Goal: Navigation & Orientation: Find specific page/section

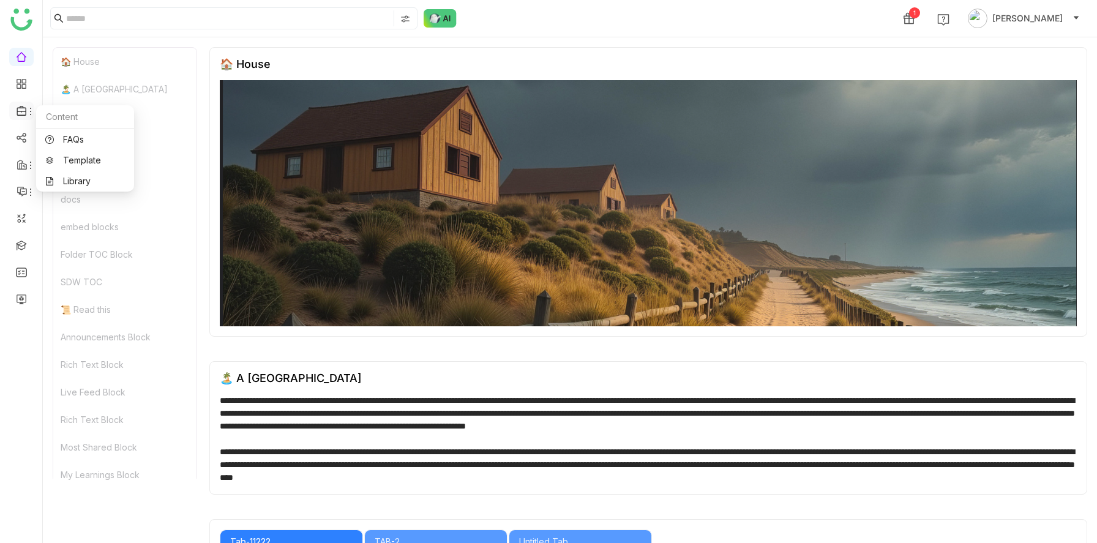
click at [22, 109] on icon at bounding box center [22, 110] width 11 height 11
click at [64, 177] on link "Library" at bounding box center [85, 181] width 80 height 9
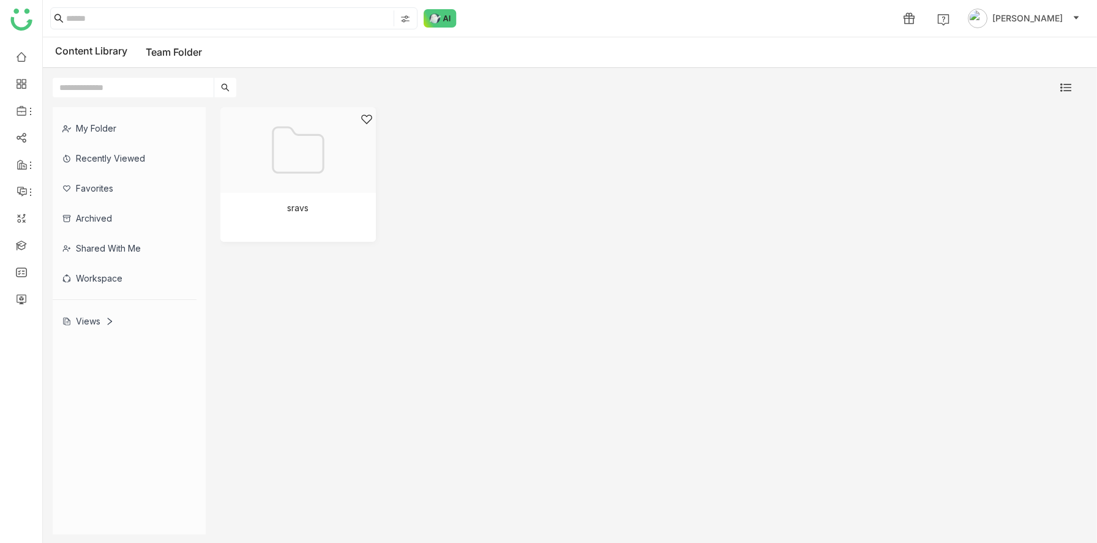
click at [99, 324] on div "Views" at bounding box center [87, 321] width 51 height 10
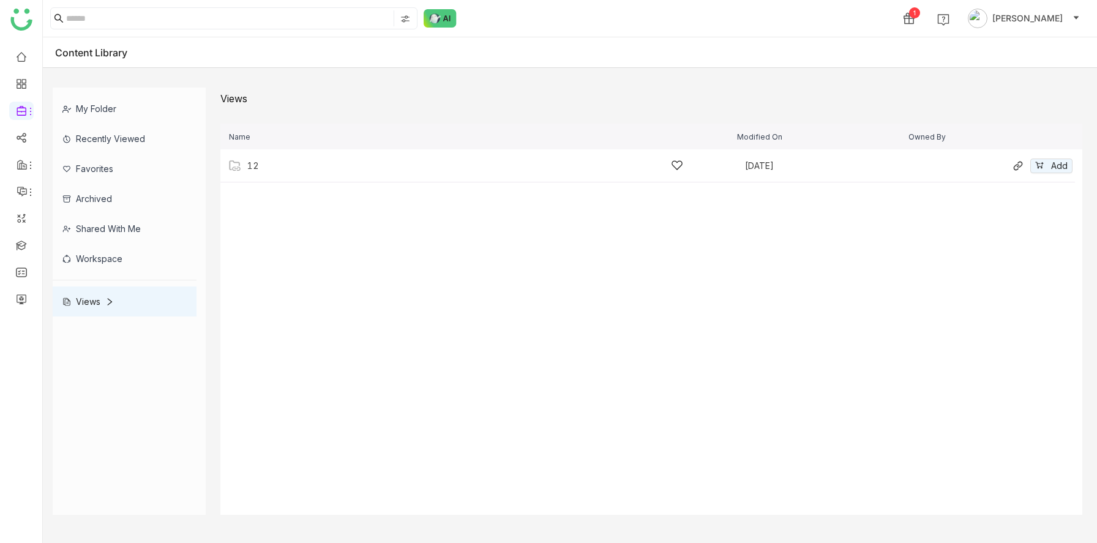
click at [365, 175] on div "12 [DATE] Add" at bounding box center [647, 165] width 854 height 33
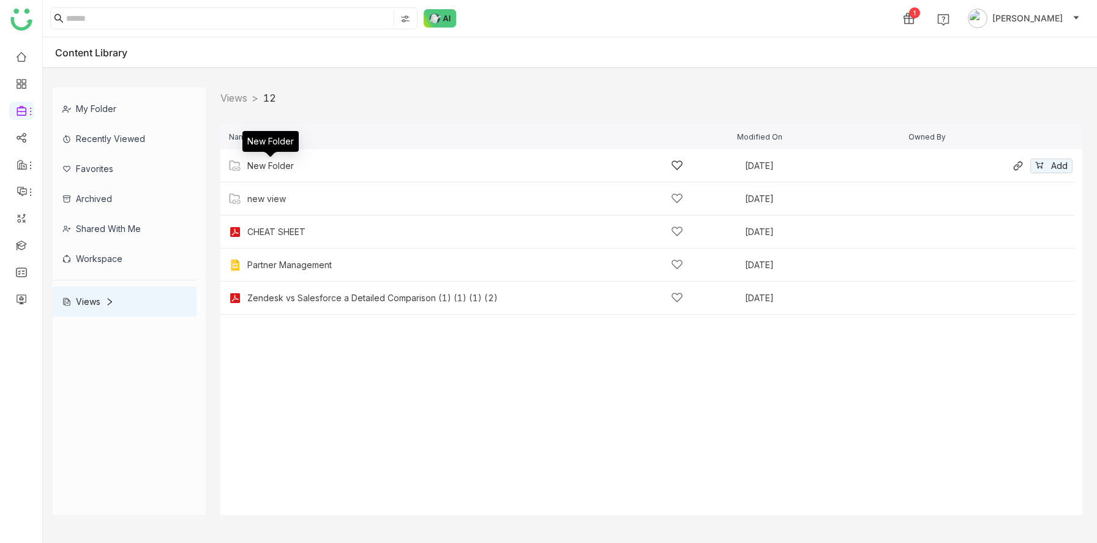
click at [290, 166] on div "New Folder" at bounding box center [270, 166] width 47 height 10
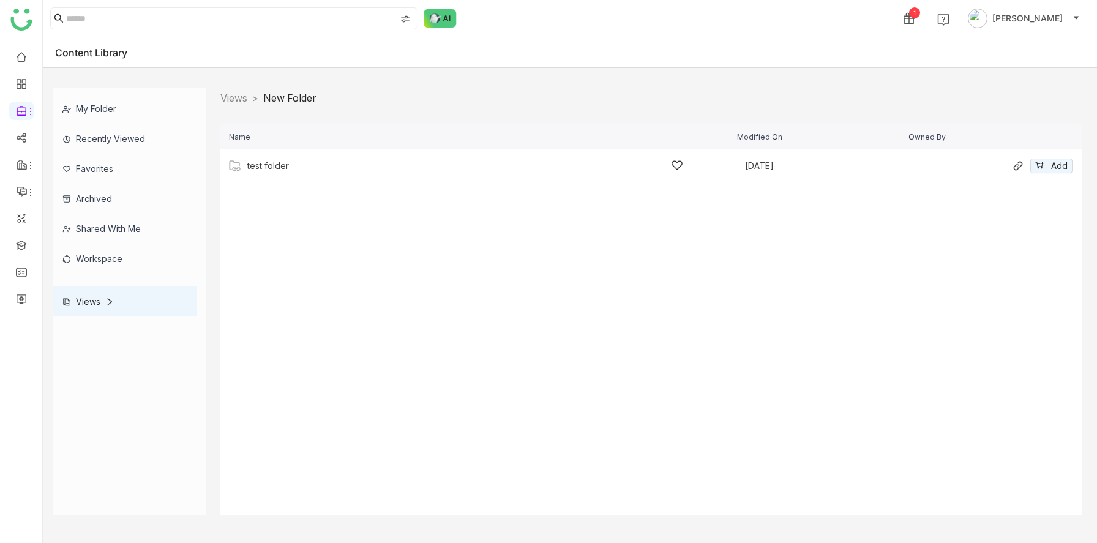
click at [312, 169] on div "test folder" at bounding box center [465, 165] width 436 height 13
click at [312, 169] on div "tetttt" at bounding box center [465, 165] width 436 height 13
click at [306, 169] on div "sravs" at bounding box center [465, 165] width 436 height 13
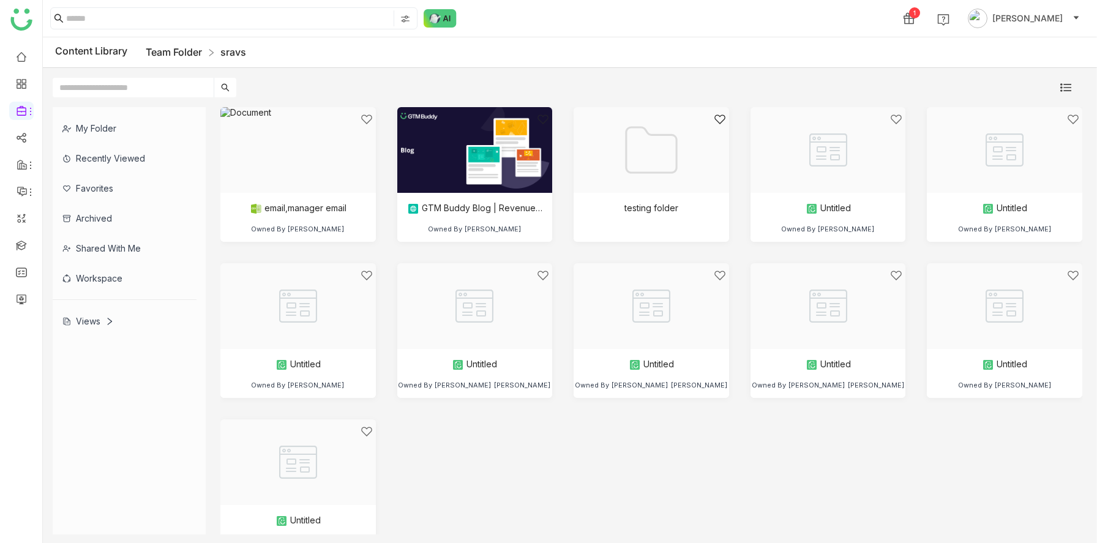
click at [179, 51] on link "Team Folder" at bounding box center [174, 52] width 56 height 12
click at [169, 52] on link "Team Folder" at bounding box center [174, 52] width 56 height 12
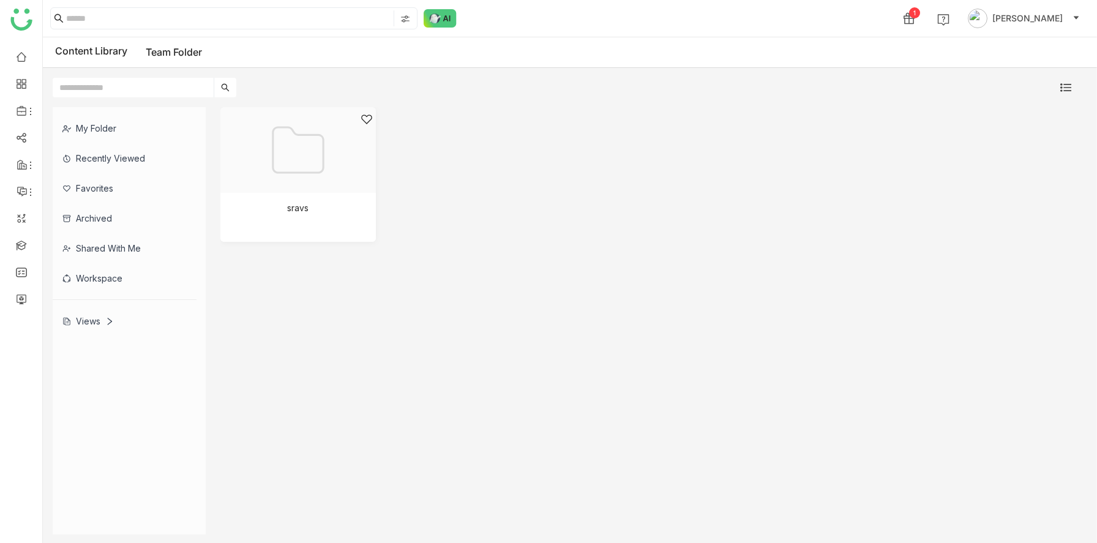
click at [115, 318] on div "Views" at bounding box center [125, 321] width 144 height 30
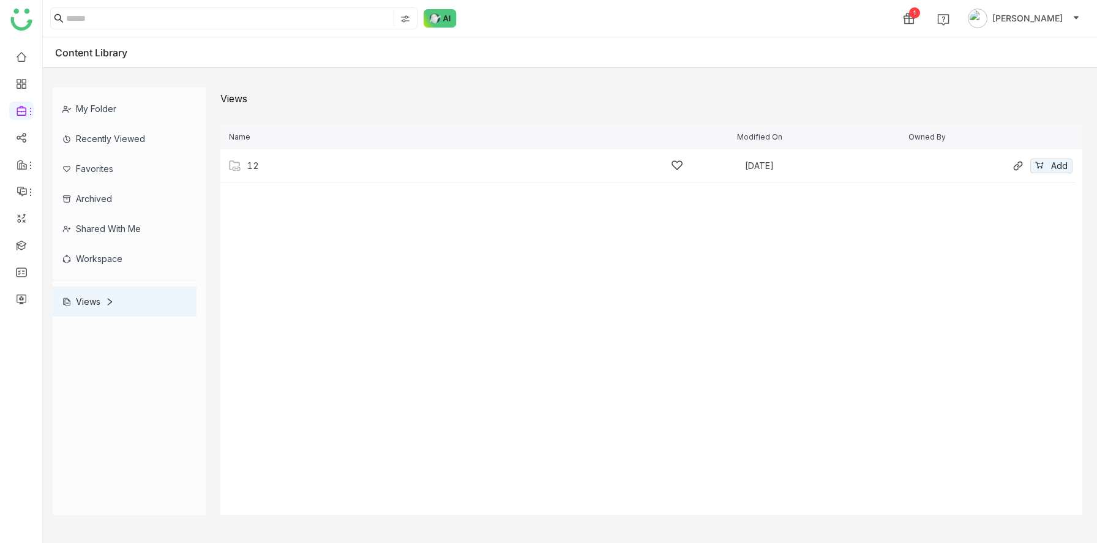
click at [299, 177] on div "12 [DATE] Add" at bounding box center [647, 165] width 854 height 33
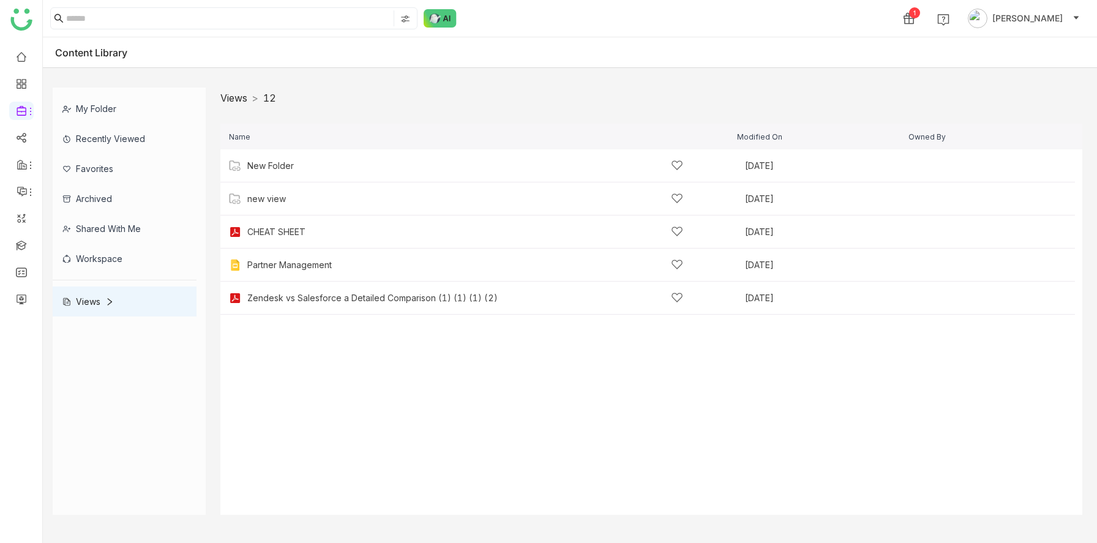
click at [233, 103] on link "Views" at bounding box center [233, 98] width 27 height 12
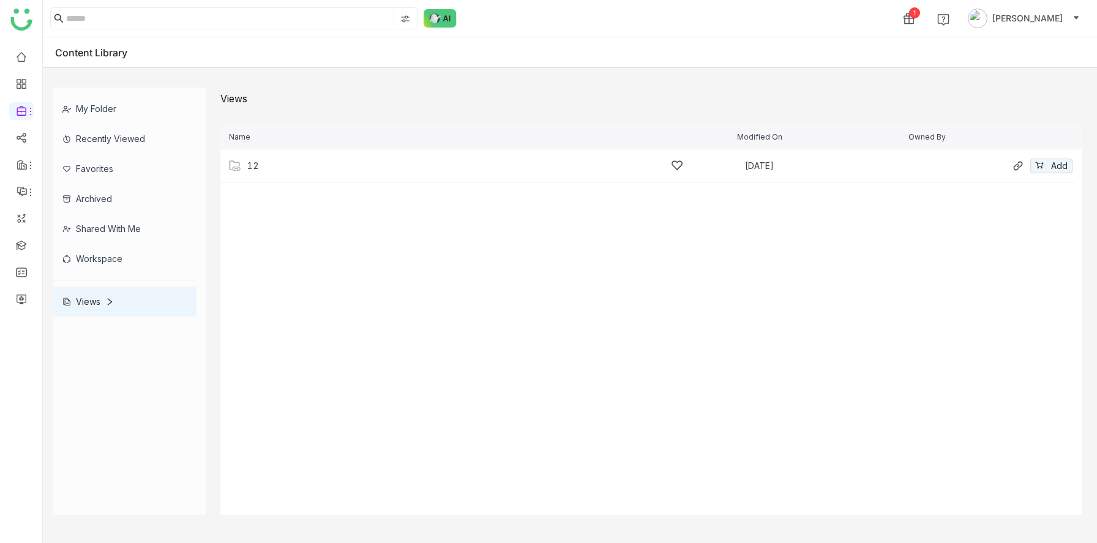
click at [258, 169] on div "12" at bounding box center [253, 166] width 12 height 10
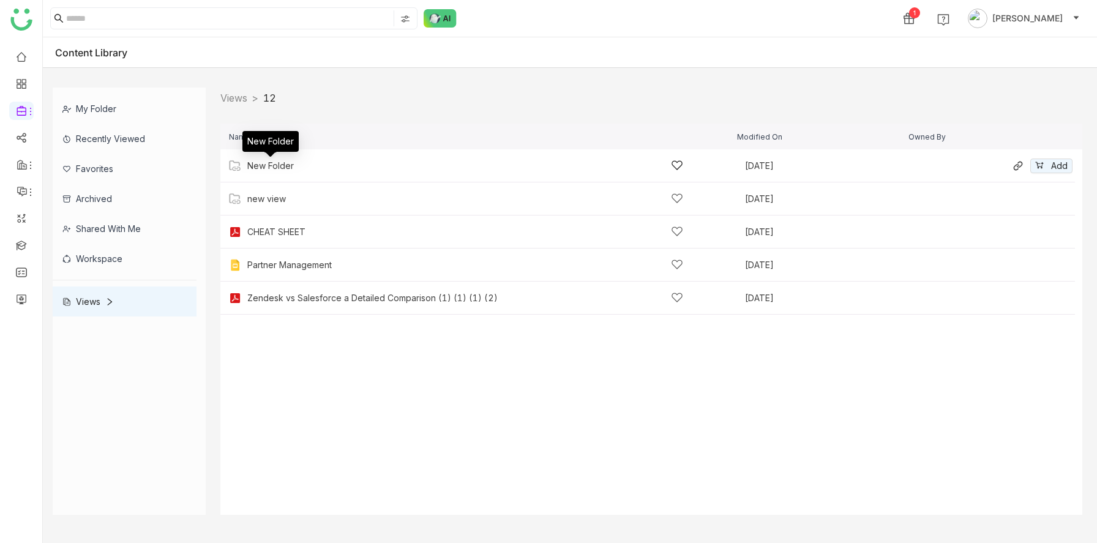
click at [278, 163] on div "New Folder" at bounding box center [270, 166] width 47 height 10
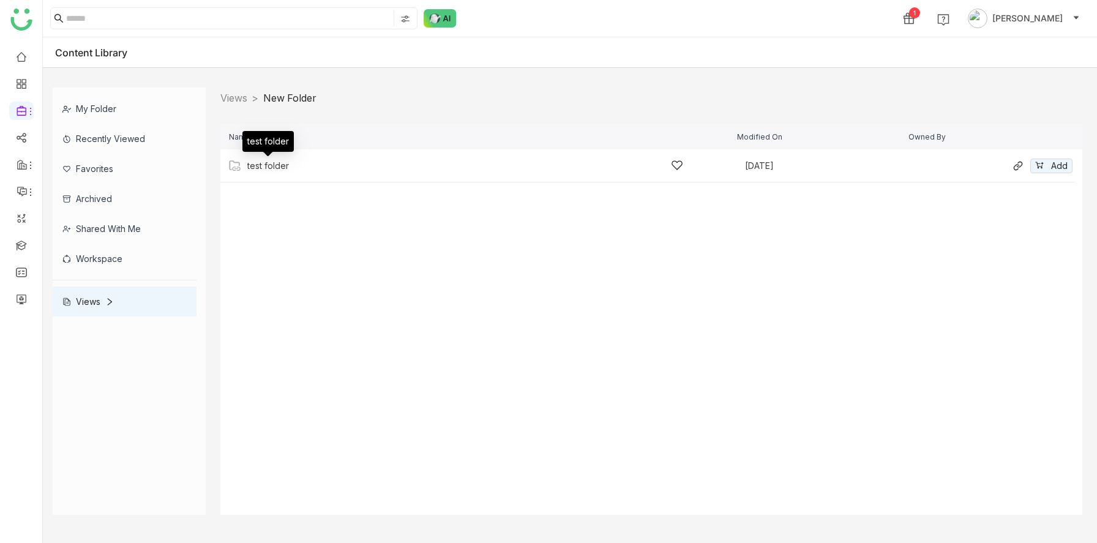
click at [284, 166] on div "test folder" at bounding box center [268, 166] width 42 height 10
click at [280, 166] on div "tetttt" at bounding box center [465, 165] width 436 height 13
click at [288, 165] on div "sravs" at bounding box center [465, 165] width 436 height 13
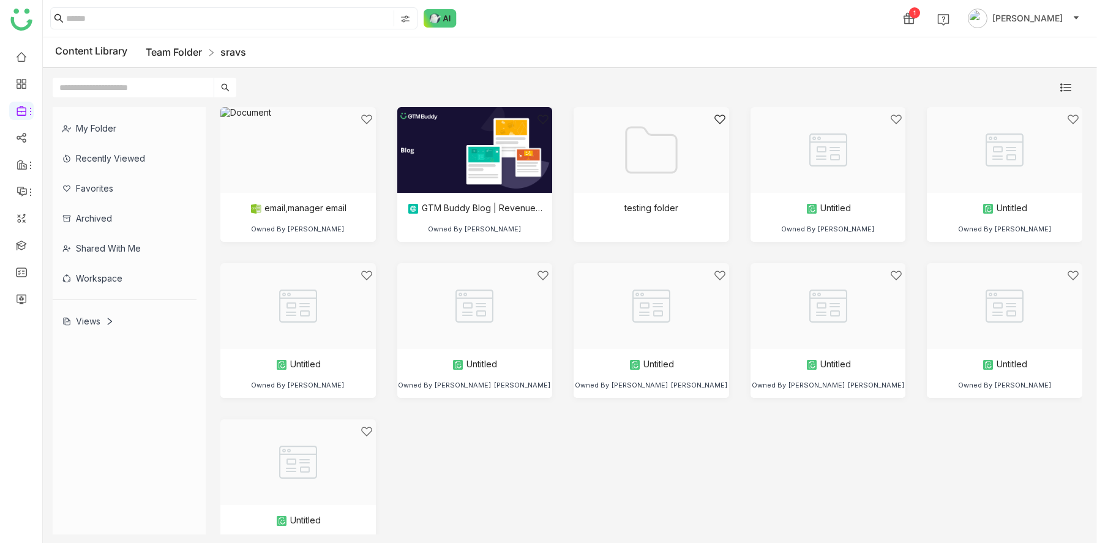
click at [179, 52] on link "Team Folder" at bounding box center [174, 52] width 56 height 12
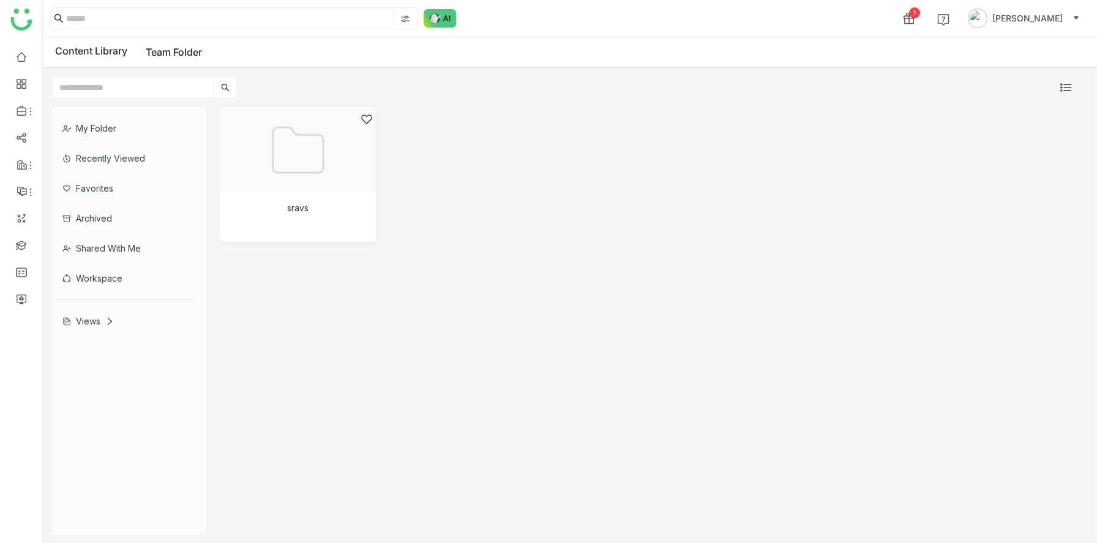
click at [83, 322] on div "Views" at bounding box center [87, 321] width 51 height 10
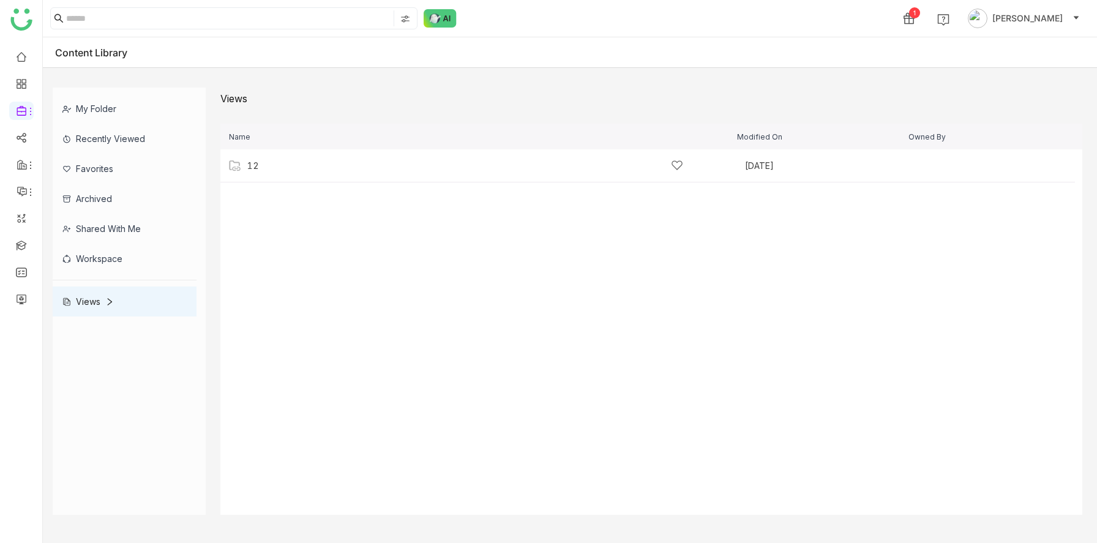
click at [97, 300] on div "Views" at bounding box center [87, 301] width 51 height 10
click at [251, 163] on div "12" at bounding box center [253, 166] width 12 height 10
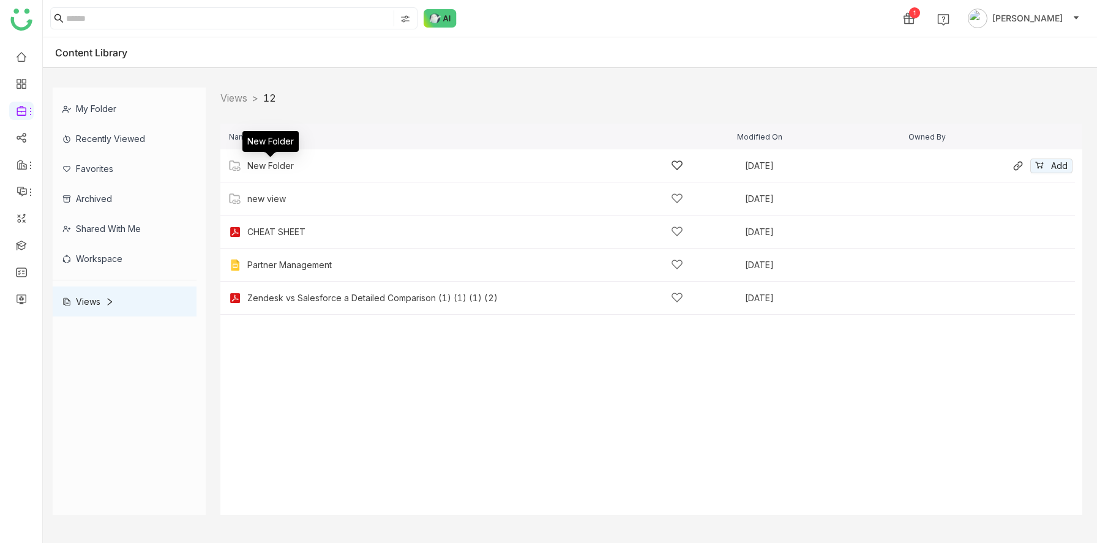
click at [284, 168] on div "New Folder" at bounding box center [270, 166] width 47 height 10
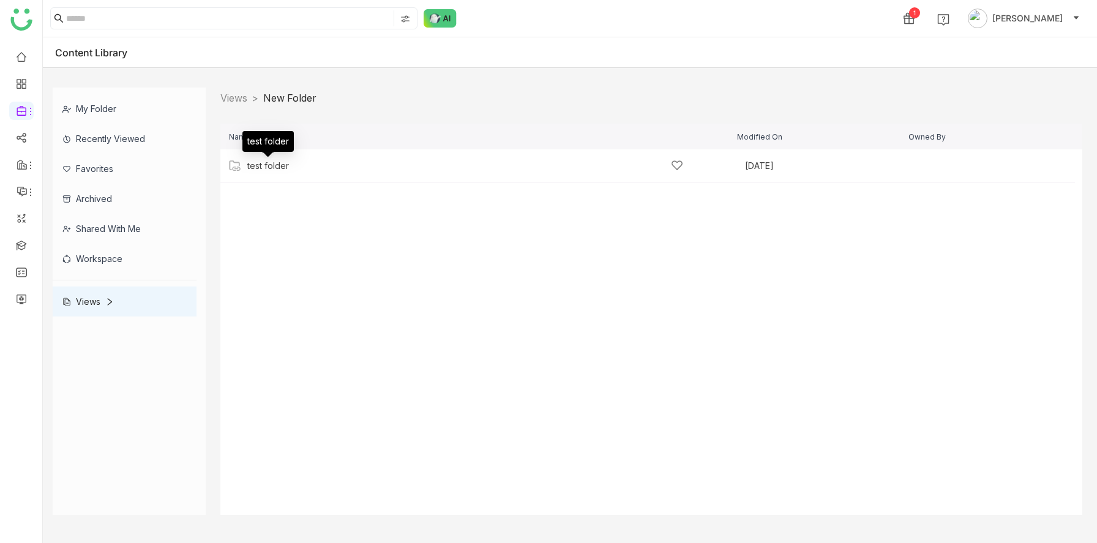
click at [284, 168] on div "test folder" at bounding box center [268, 166] width 42 height 10
click at [252, 174] on div "tetttt [DATE] Add" at bounding box center [647, 165] width 854 height 33
click at [261, 166] on div "sravs" at bounding box center [257, 166] width 21 height 10
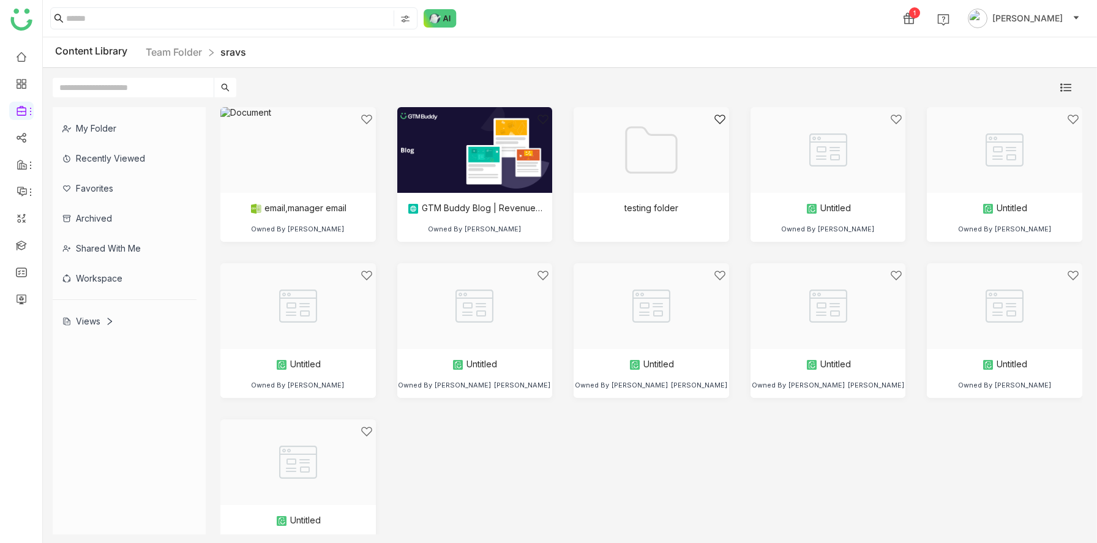
click at [85, 320] on div "Views" at bounding box center [87, 321] width 51 height 10
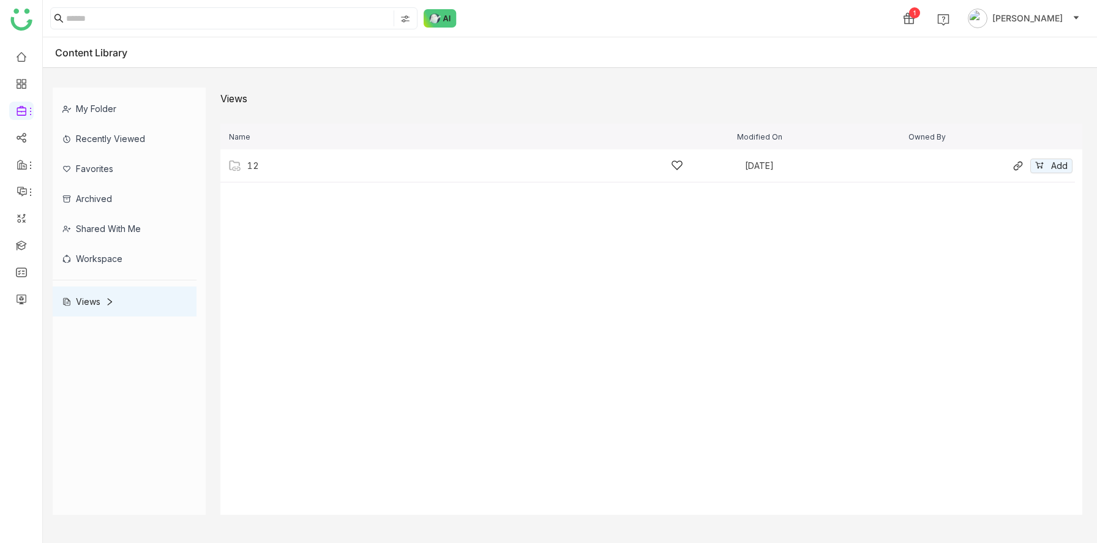
click at [251, 160] on div "12" at bounding box center [465, 165] width 436 height 13
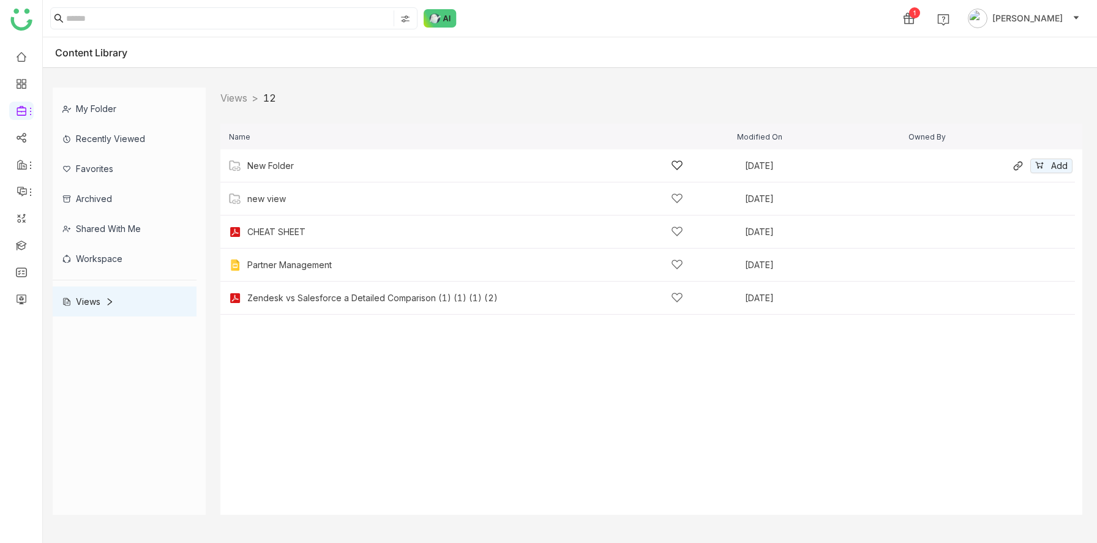
click at [270, 171] on div "New Folder" at bounding box center [465, 165] width 436 height 13
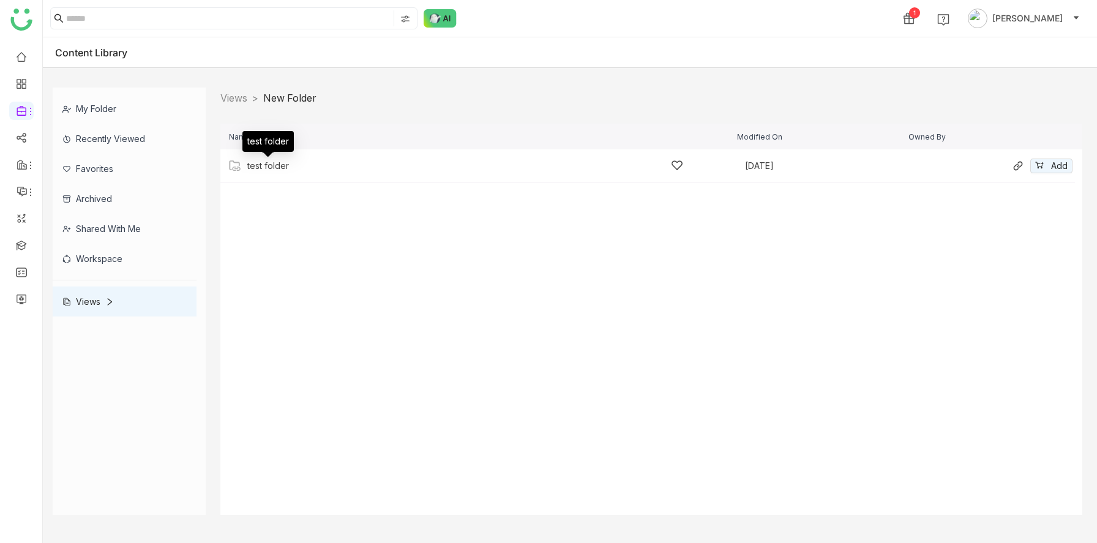
click at [277, 164] on div "test folder" at bounding box center [268, 166] width 42 height 10
click at [274, 165] on div "tetttt" at bounding box center [465, 165] width 436 height 13
click at [256, 168] on div "sravs" at bounding box center [257, 166] width 21 height 10
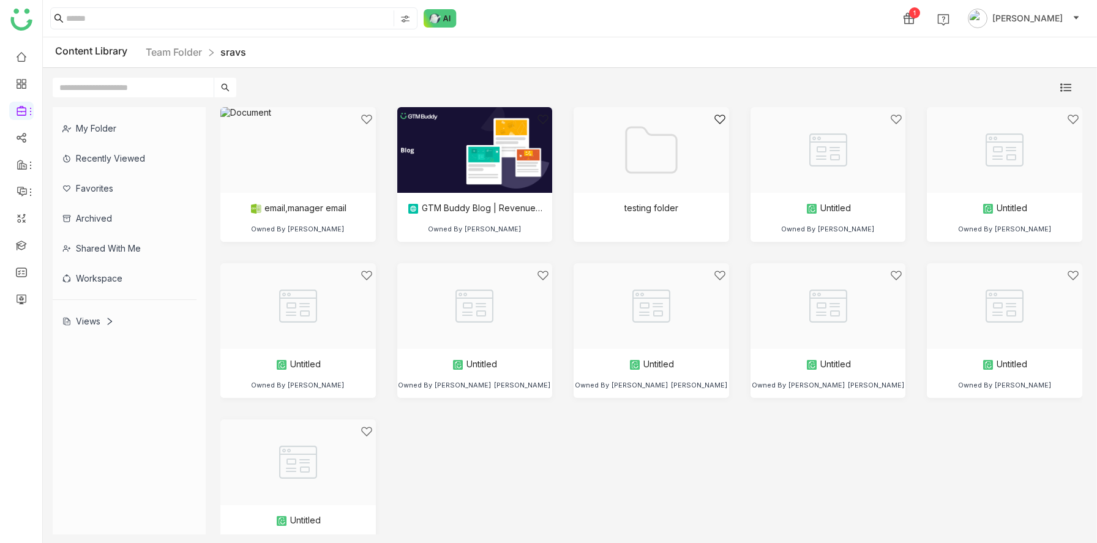
click at [92, 321] on div "Views" at bounding box center [87, 321] width 51 height 10
